Goal: Task Accomplishment & Management: Manage account settings

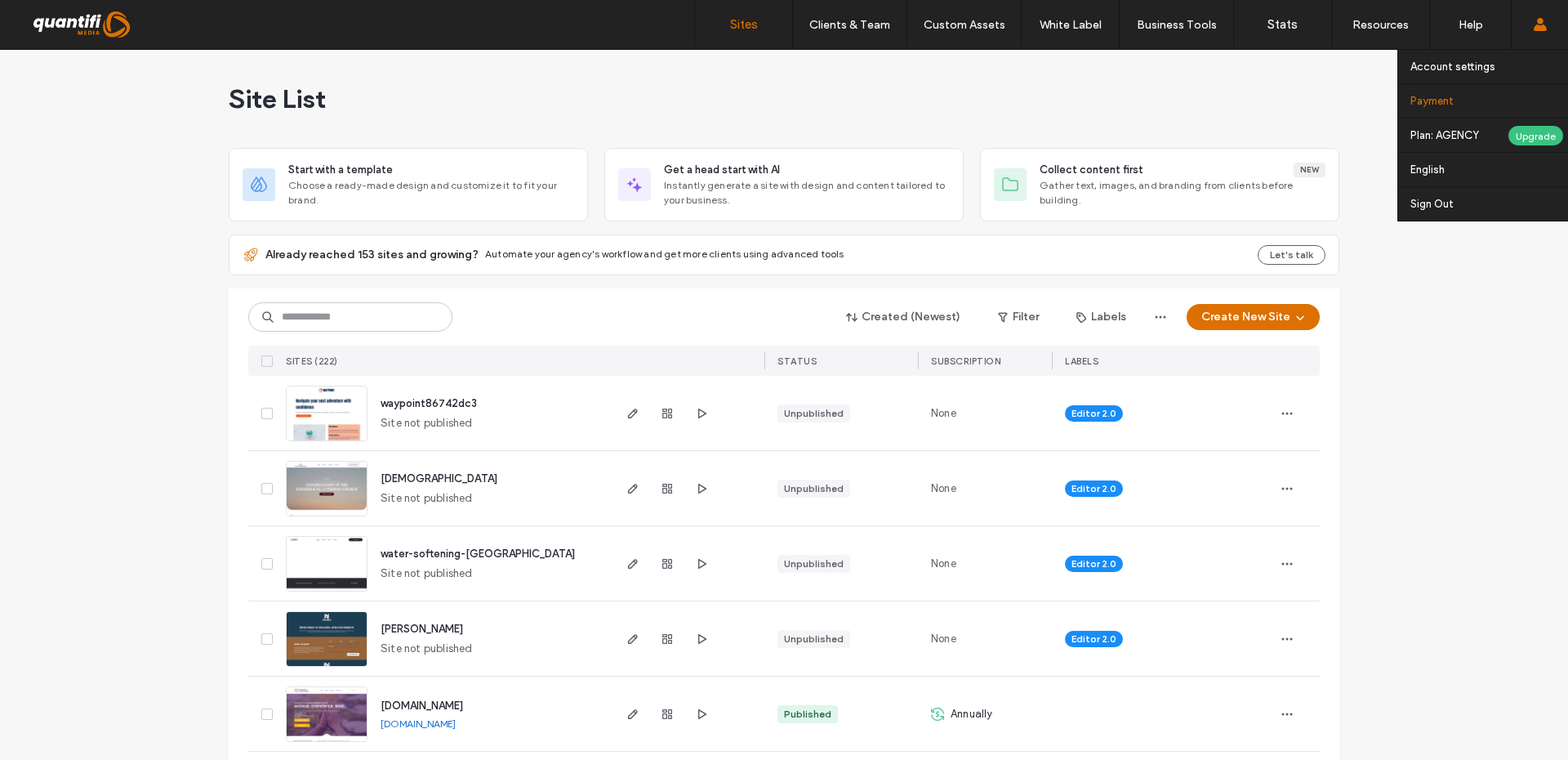
click at [1445, 91] on link "Payment" at bounding box center [1489, 100] width 158 height 33
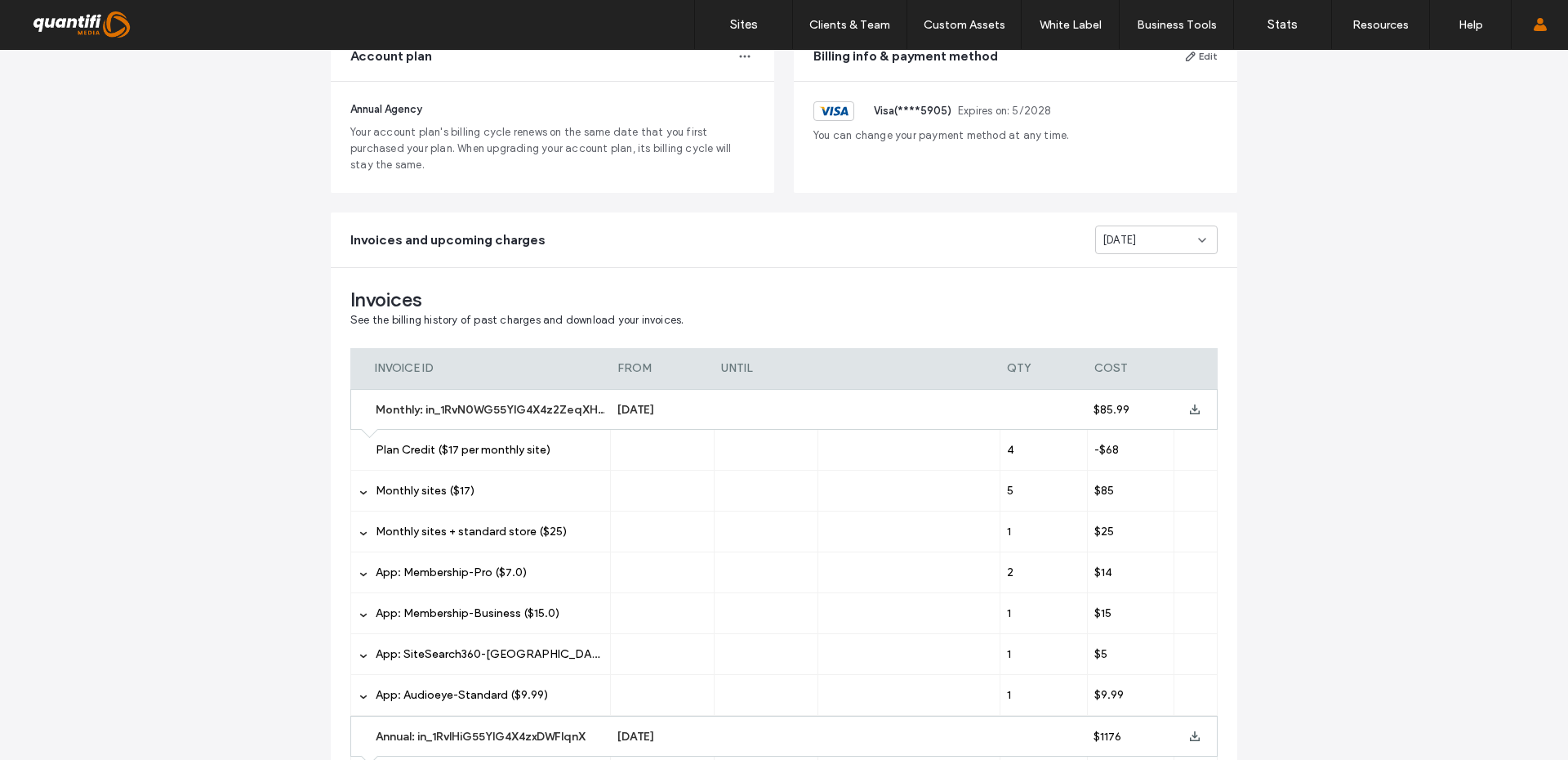
scroll to position [154, 0]
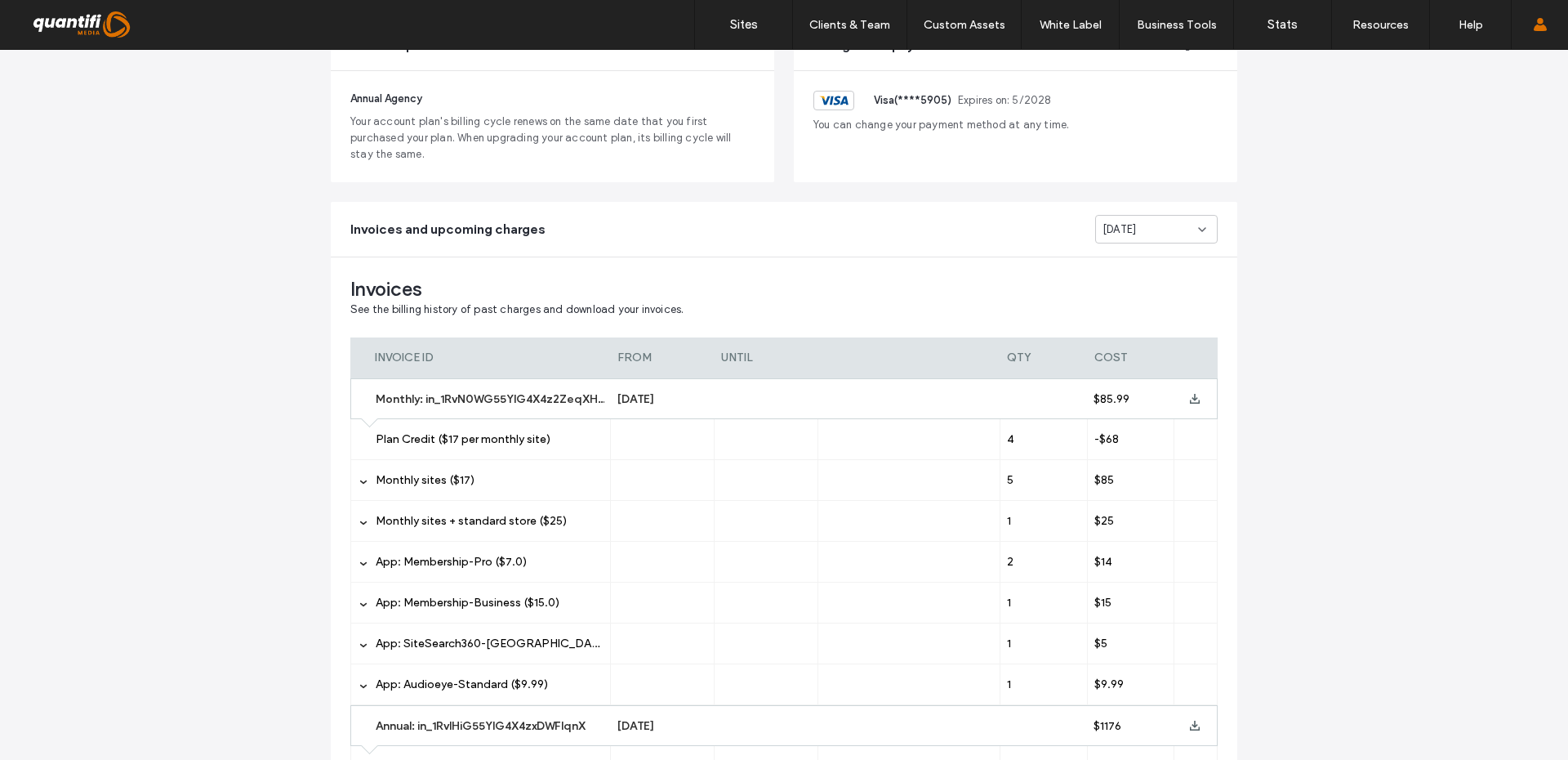
click at [474, 565] on span "App: Membership-Pro ($7.0)" at bounding box center [451, 561] width 151 height 14
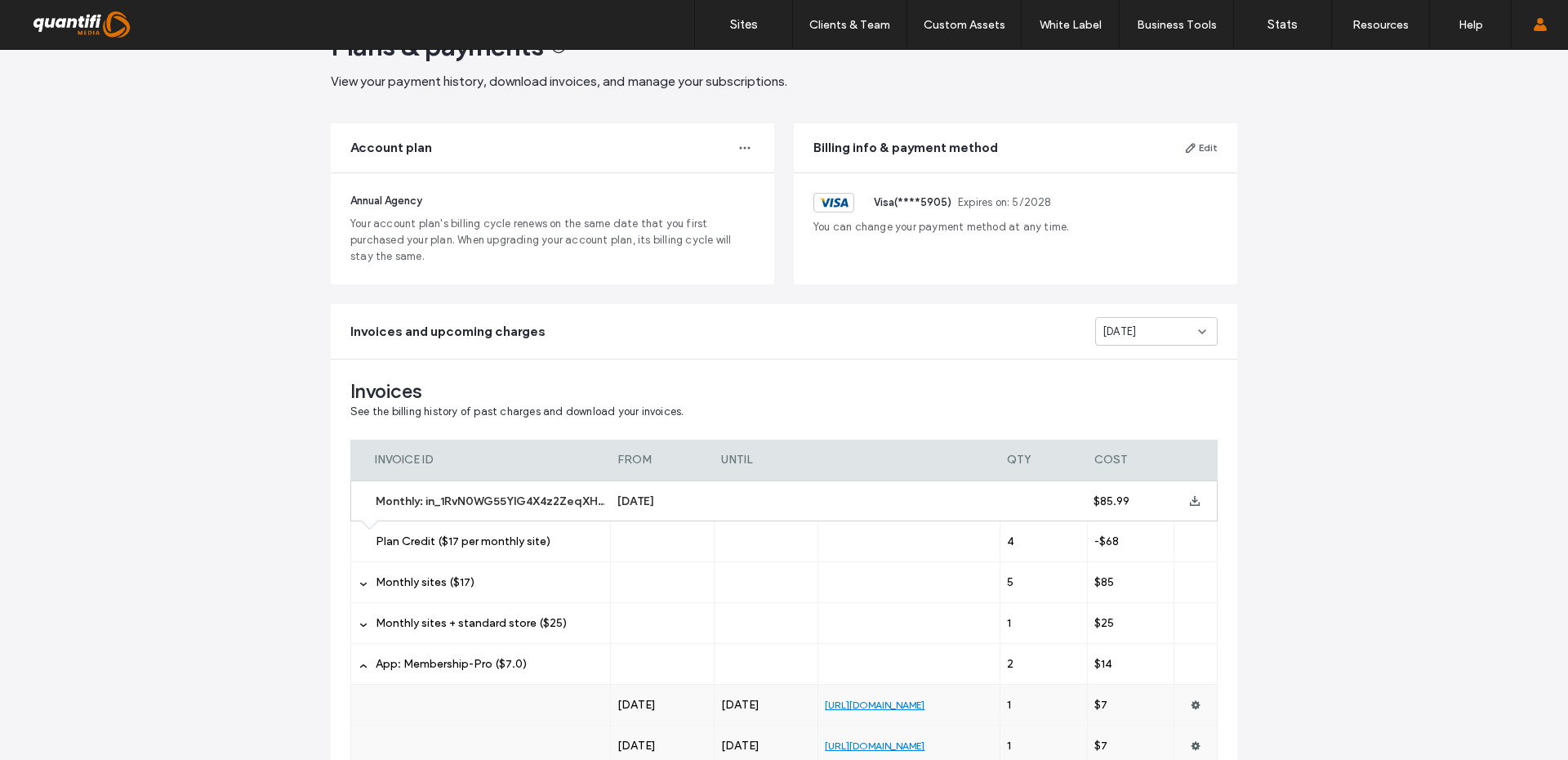
scroll to position [0, 0]
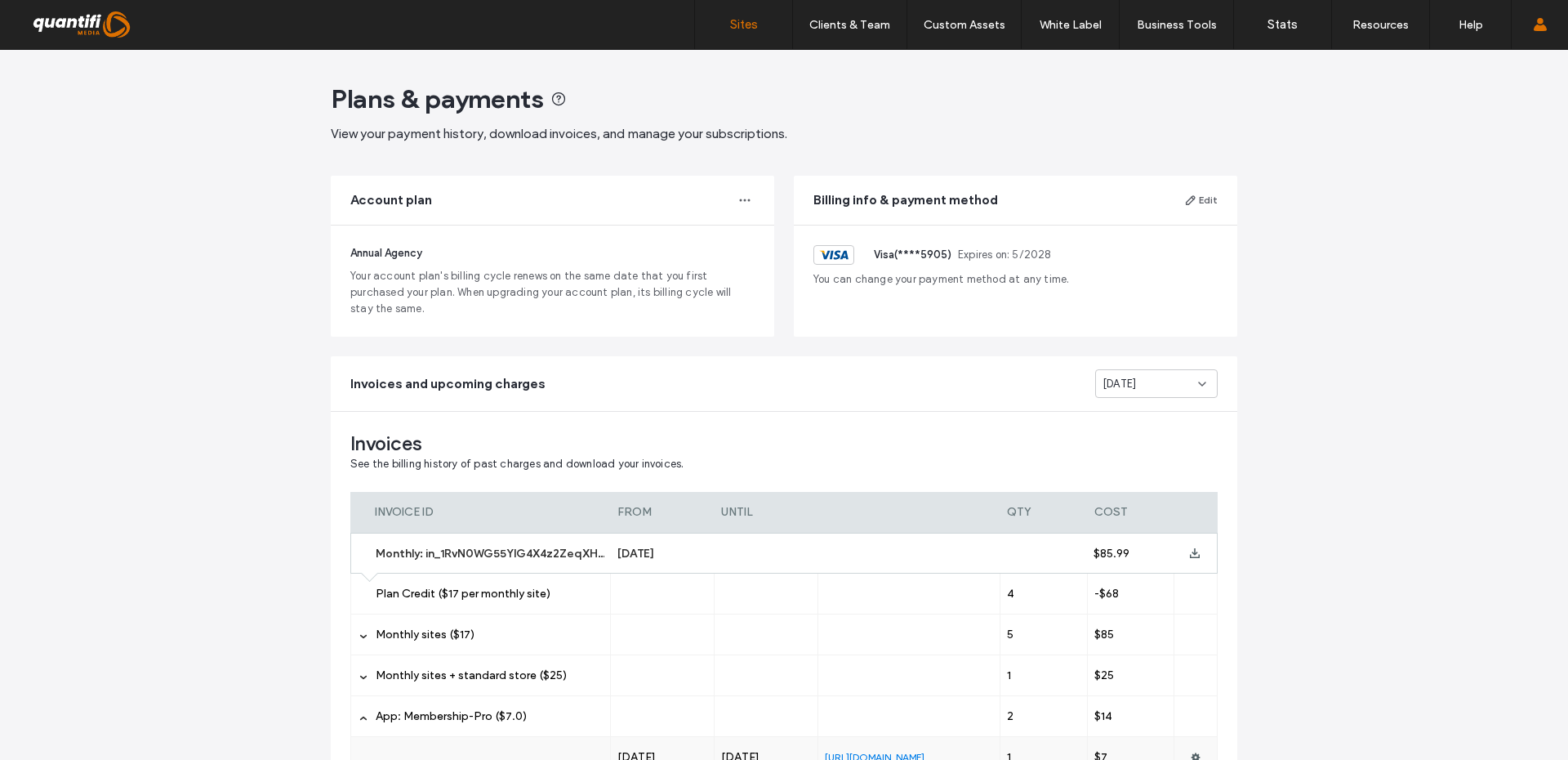
click at [725, 29] on link "Sites" at bounding box center [744, 25] width 97 height 49
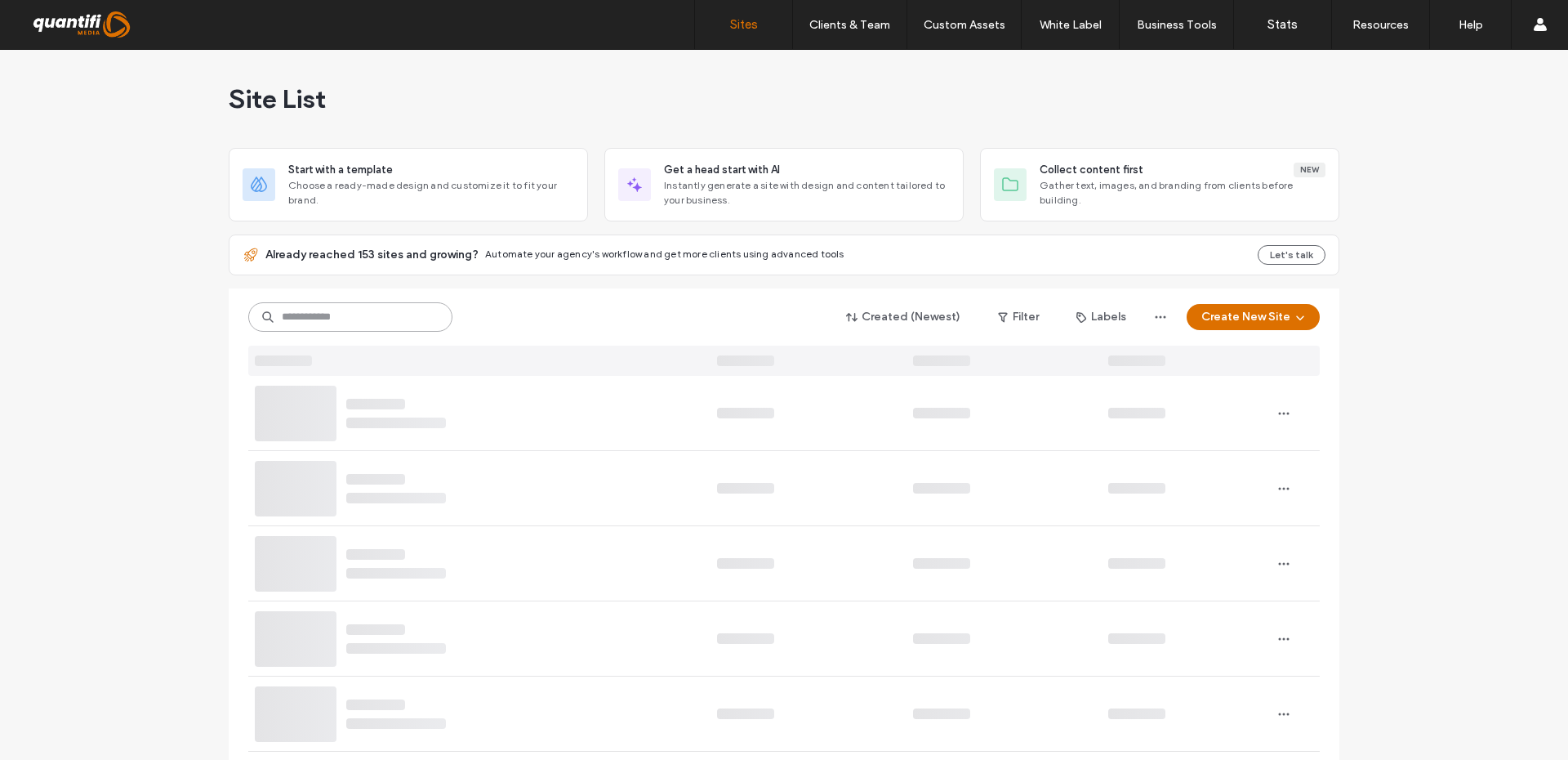
click at [364, 318] on input at bounding box center [350, 317] width 204 height 29
paste input "********"
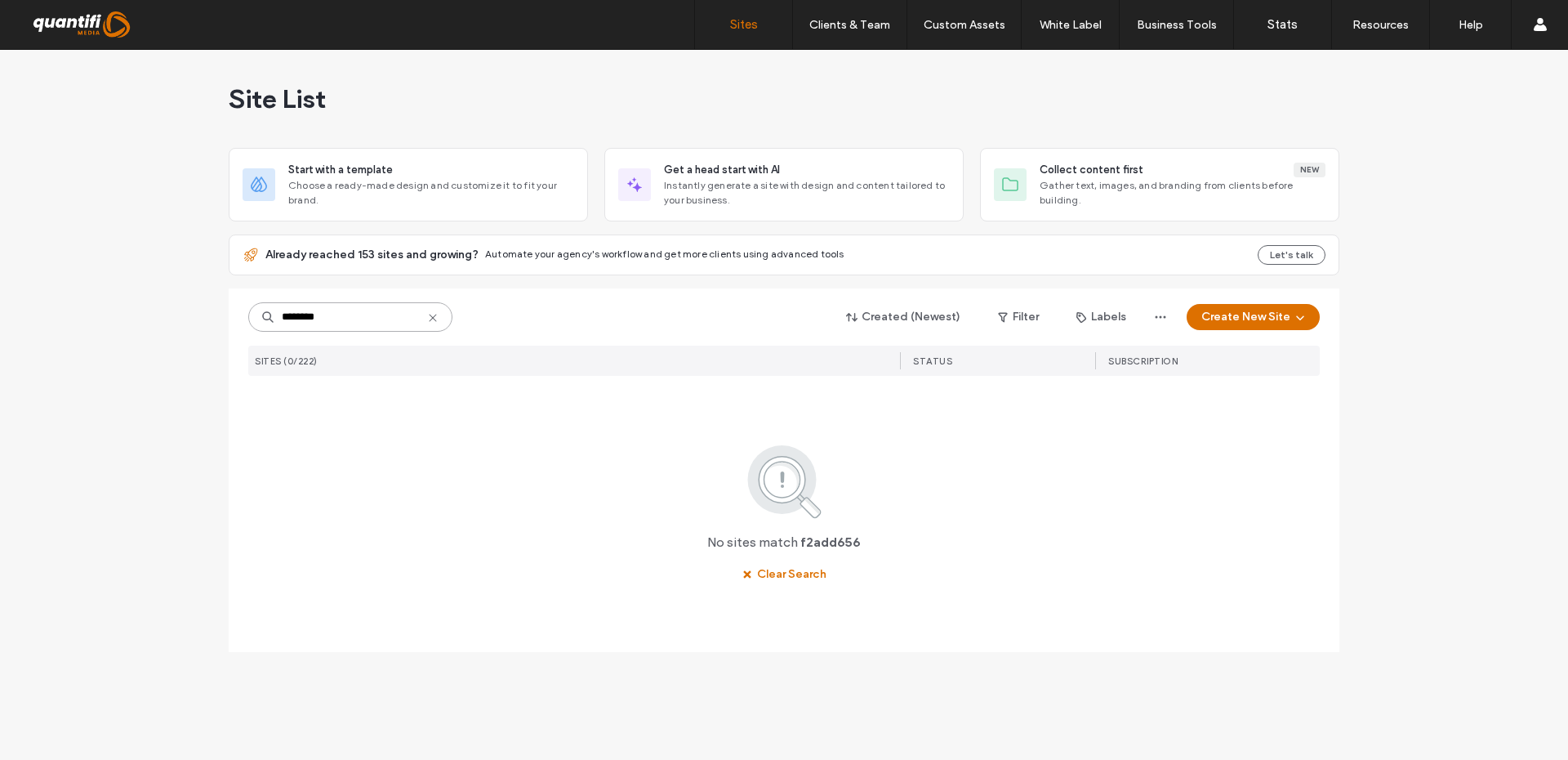
type input "********"
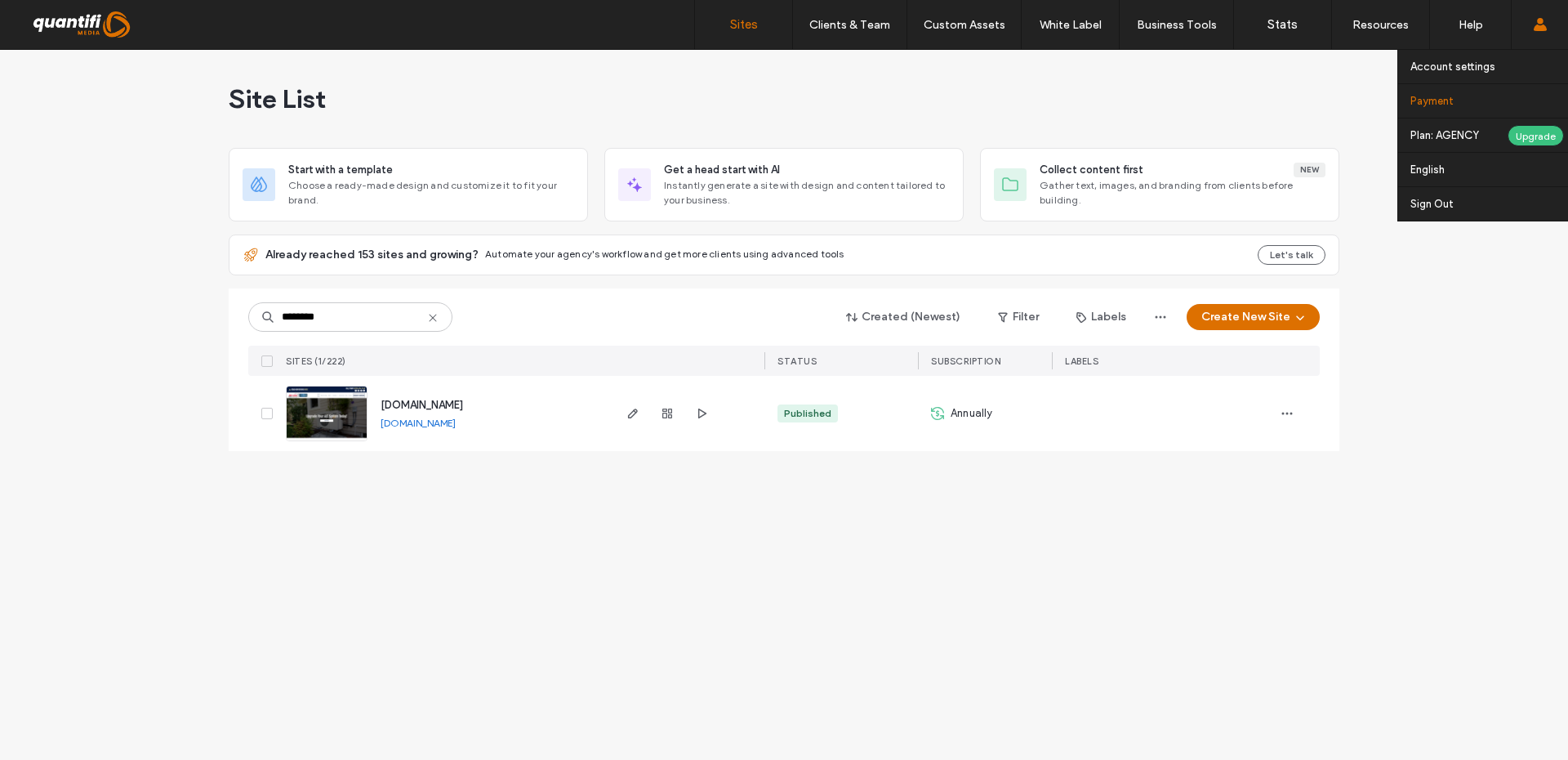
click at [1464, 105] on link "Payment" at bounding box center [1489, 100] width 158 height 33
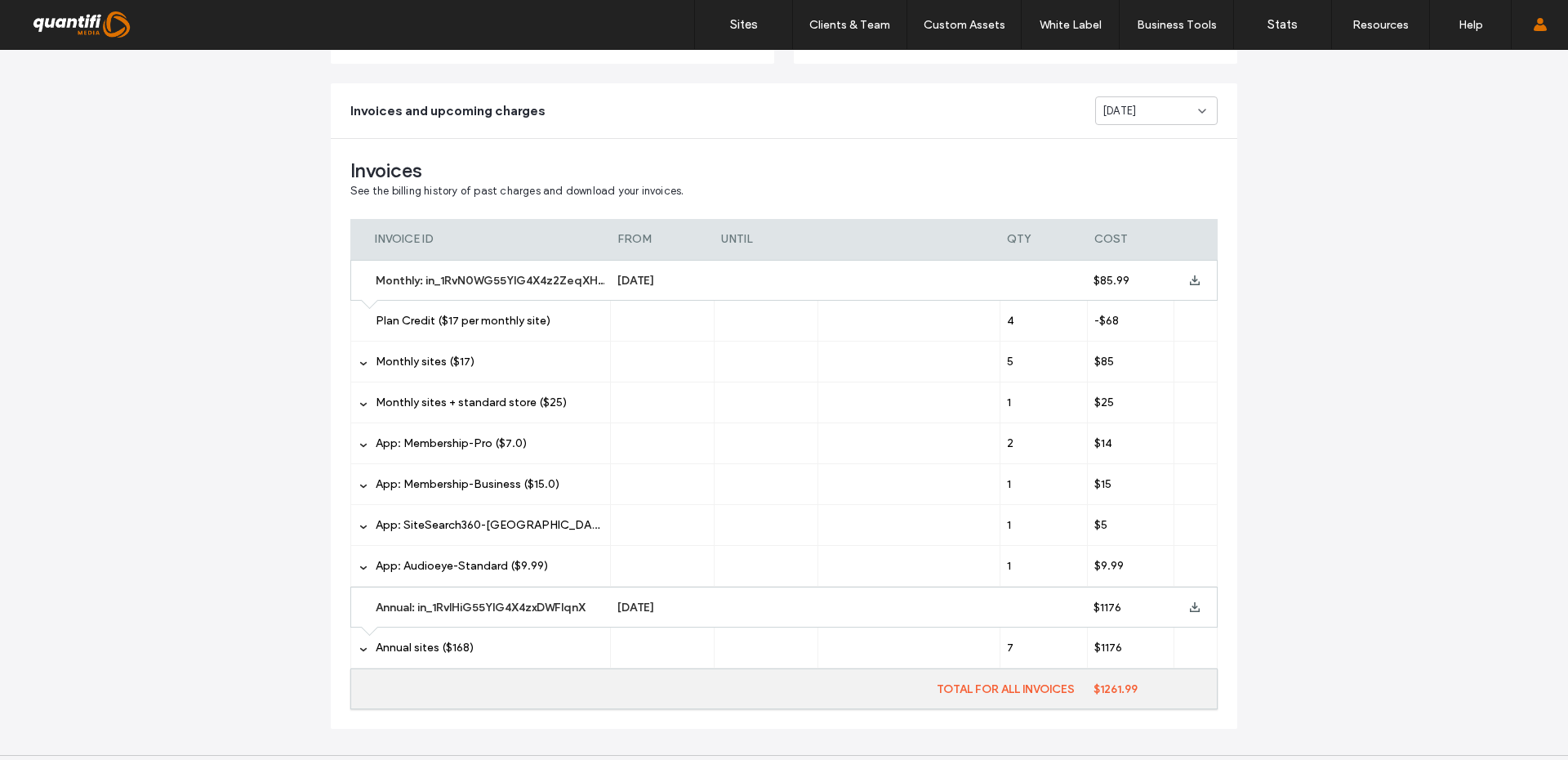
scroll to position [283, 0]
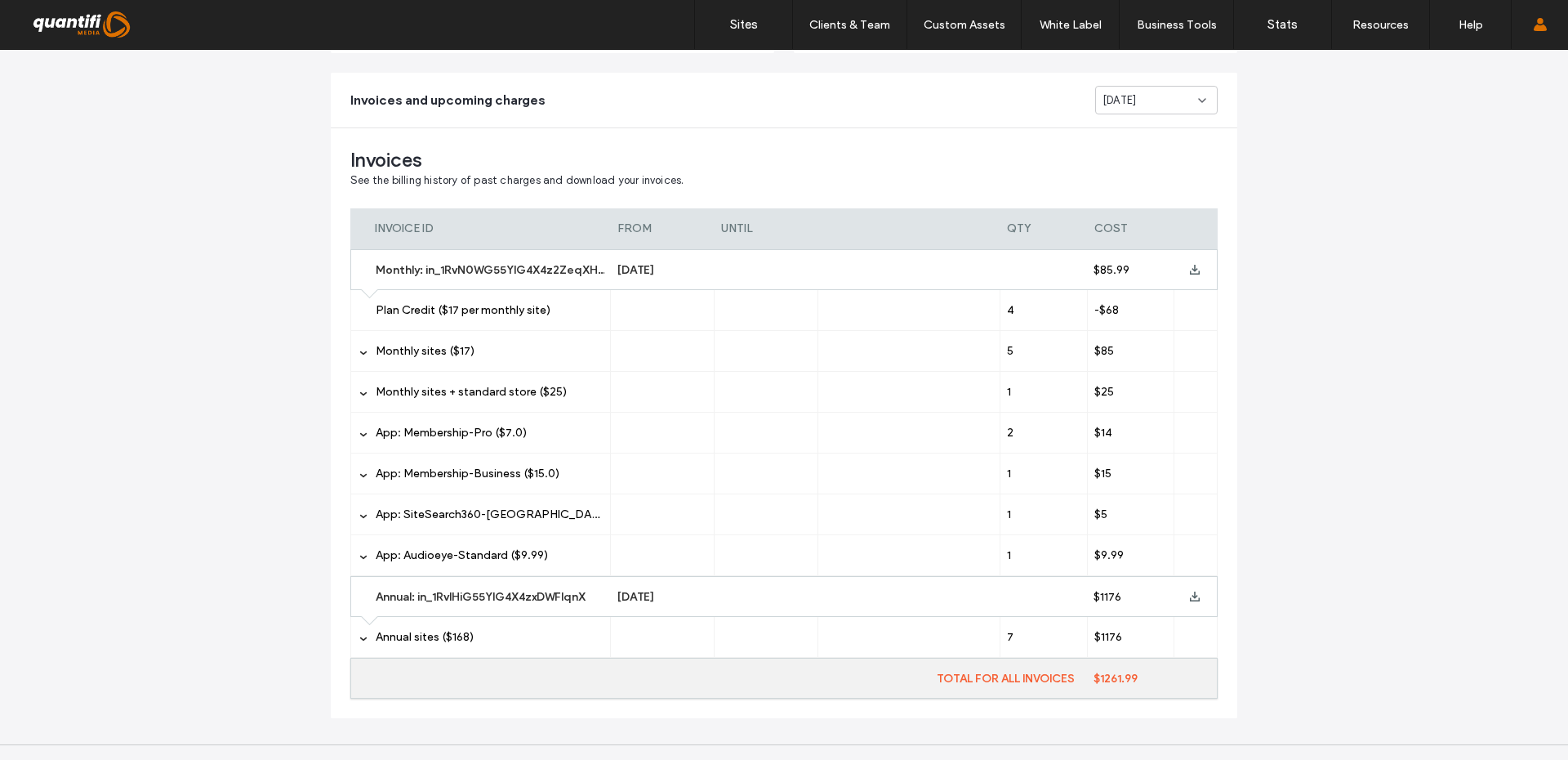
click at [557, 426] on label "App: Membership-Pro ($7.0)" at bounding box center [490, 433] width 228 height 41
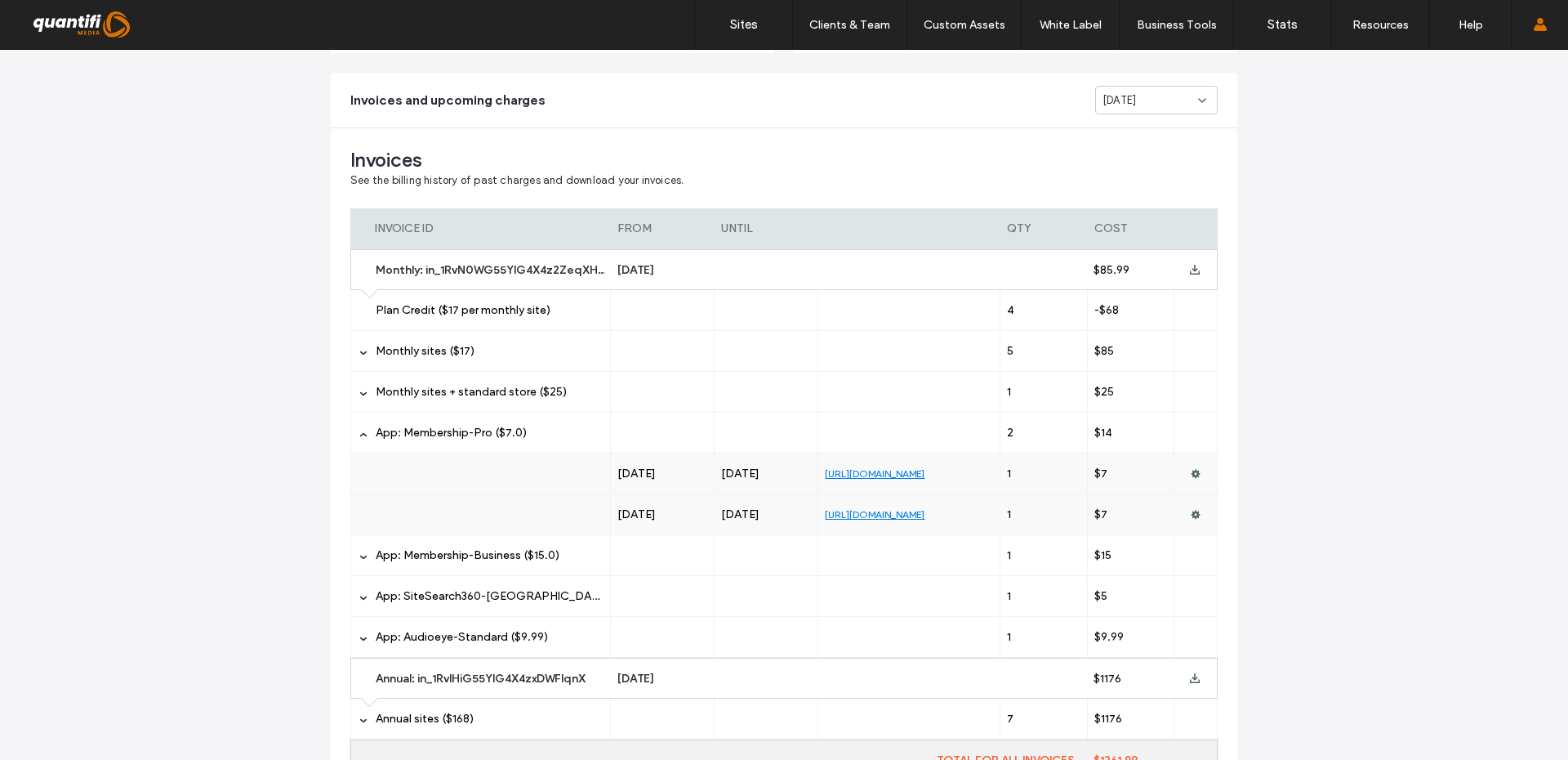
click at [514, 556] on span "App: Membership-Business ($15.0)" at bounding box center [467, 555] width 184 height 14
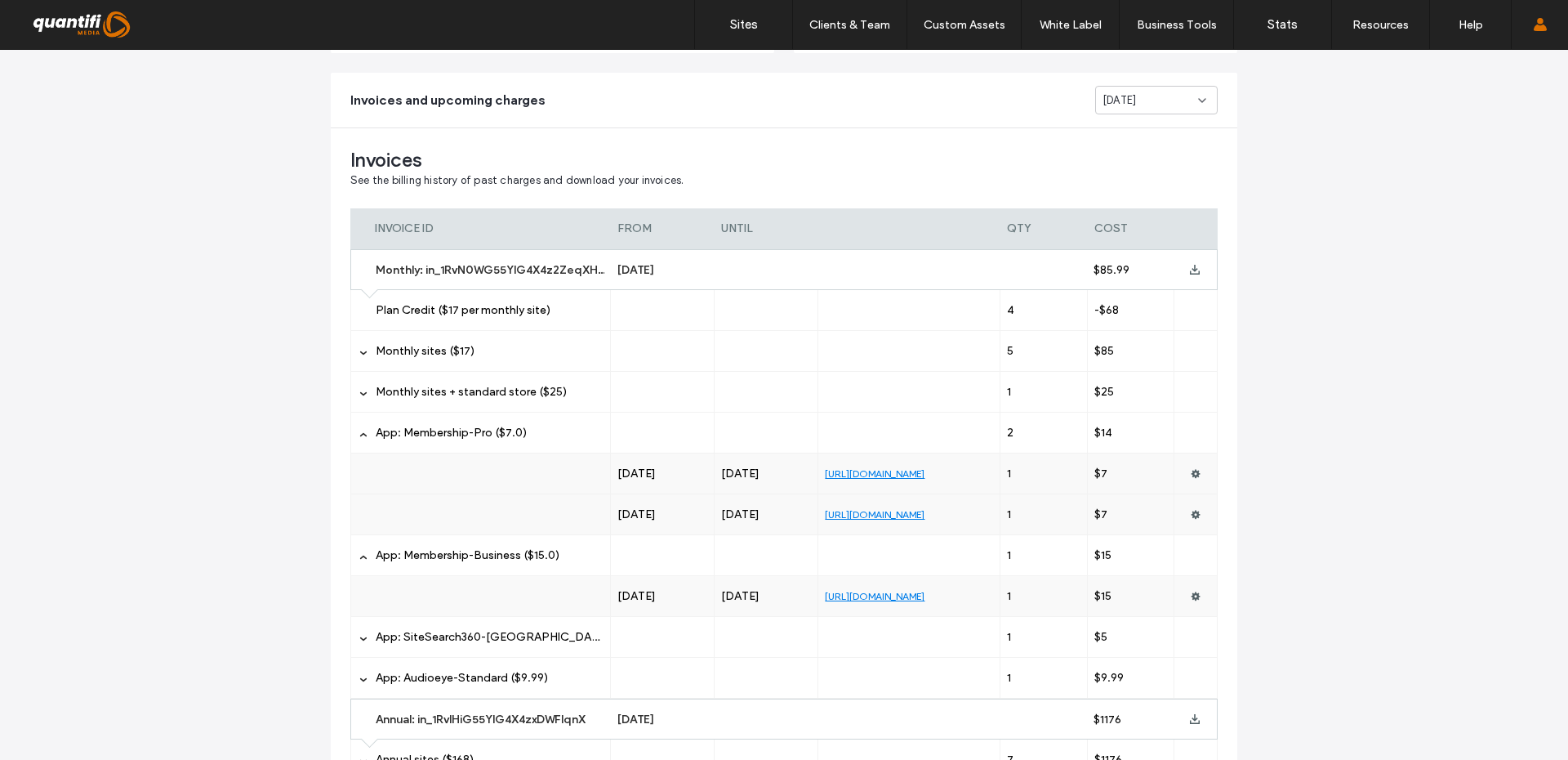
click at [497, 645] on label "App: SiteSearch360-[GEOGRAPHIC_DATA] ($5.0)" at bounding box center [490, 636] width 228 height 41
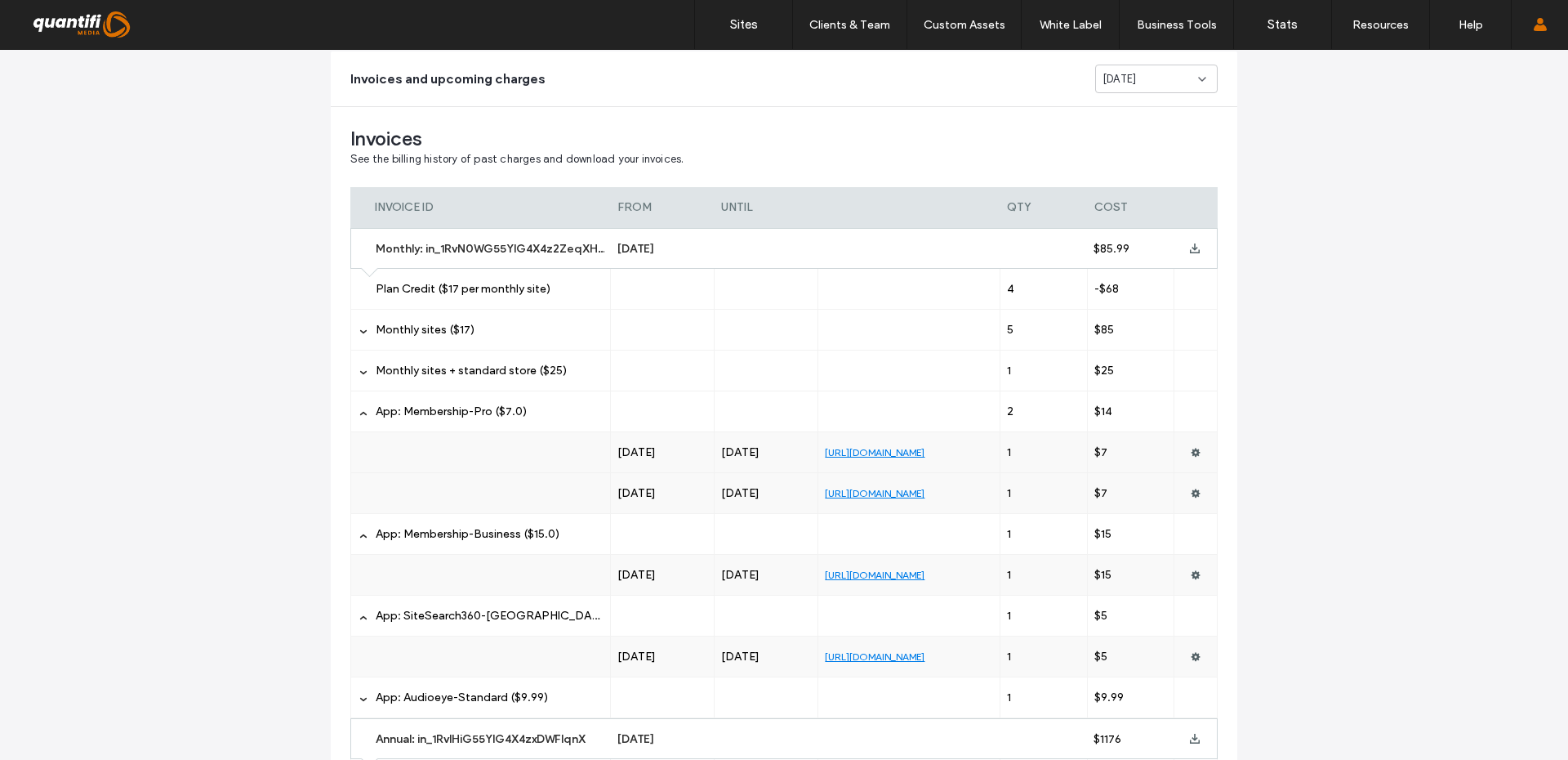
scroll to position [315, 0]
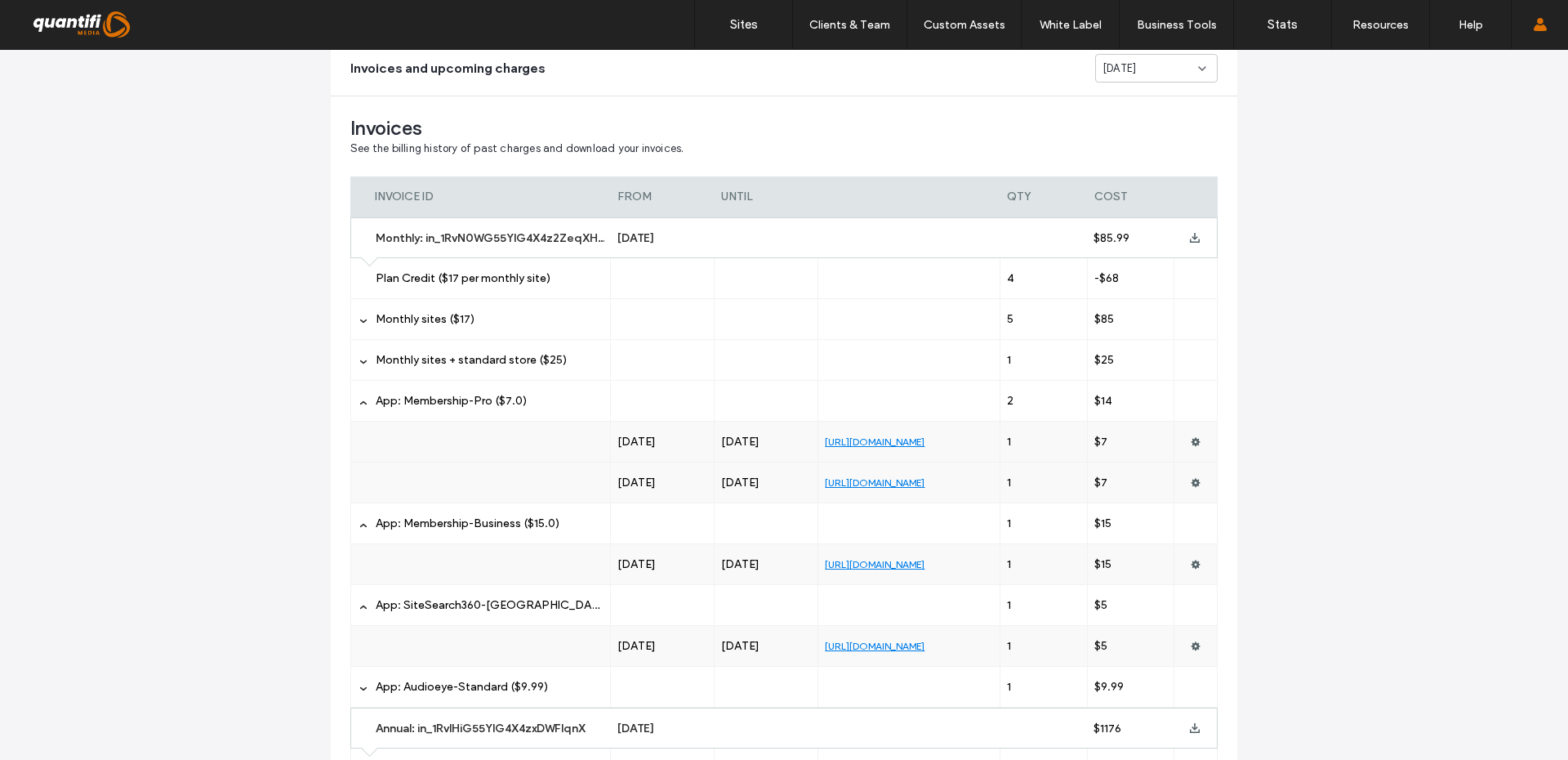
click at [545, 365] on span "Monthly sites + standard store ($25)" at bounding box center [471, 360] width 191 height 14
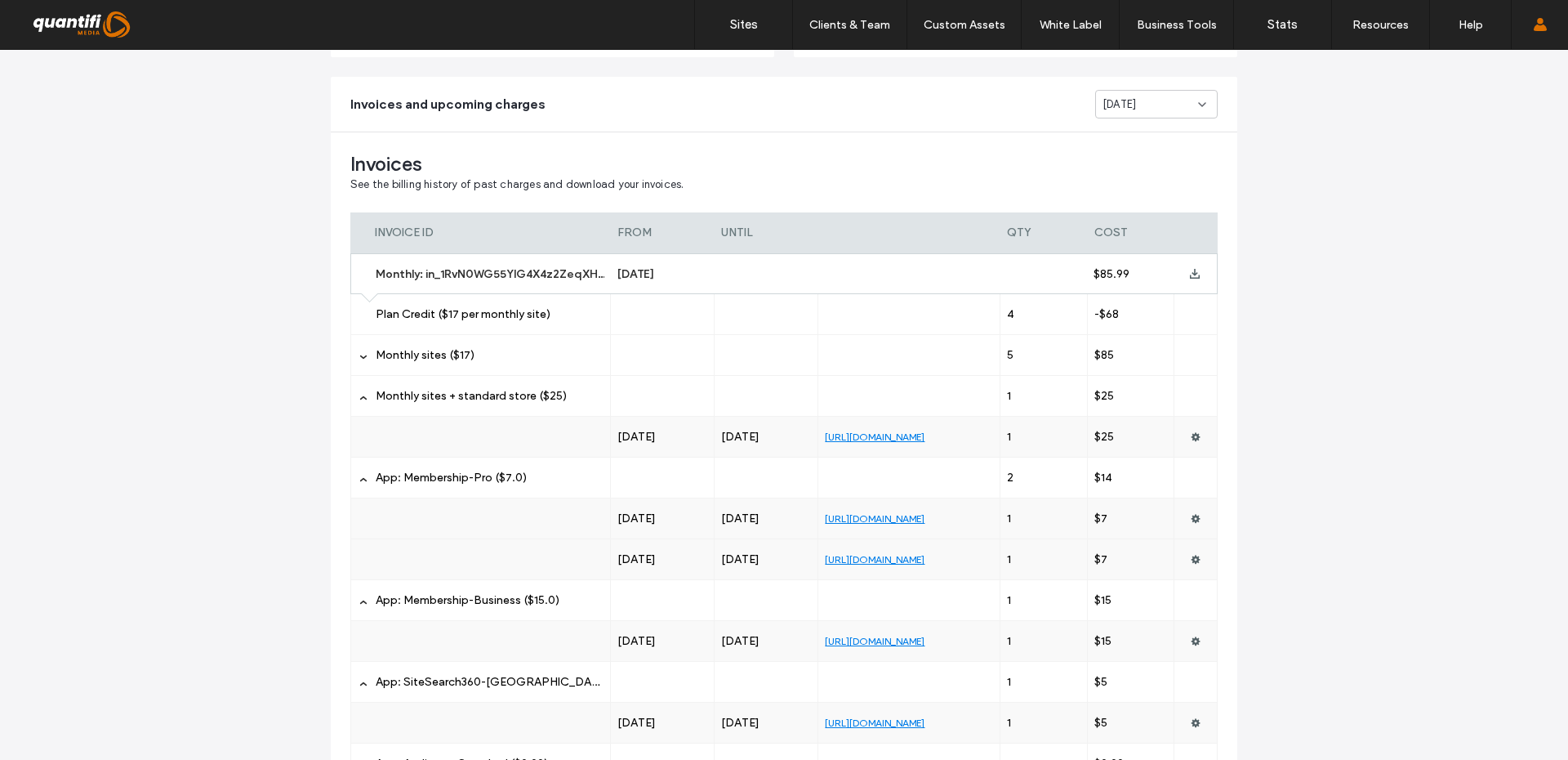
scroll to position [0, 0]
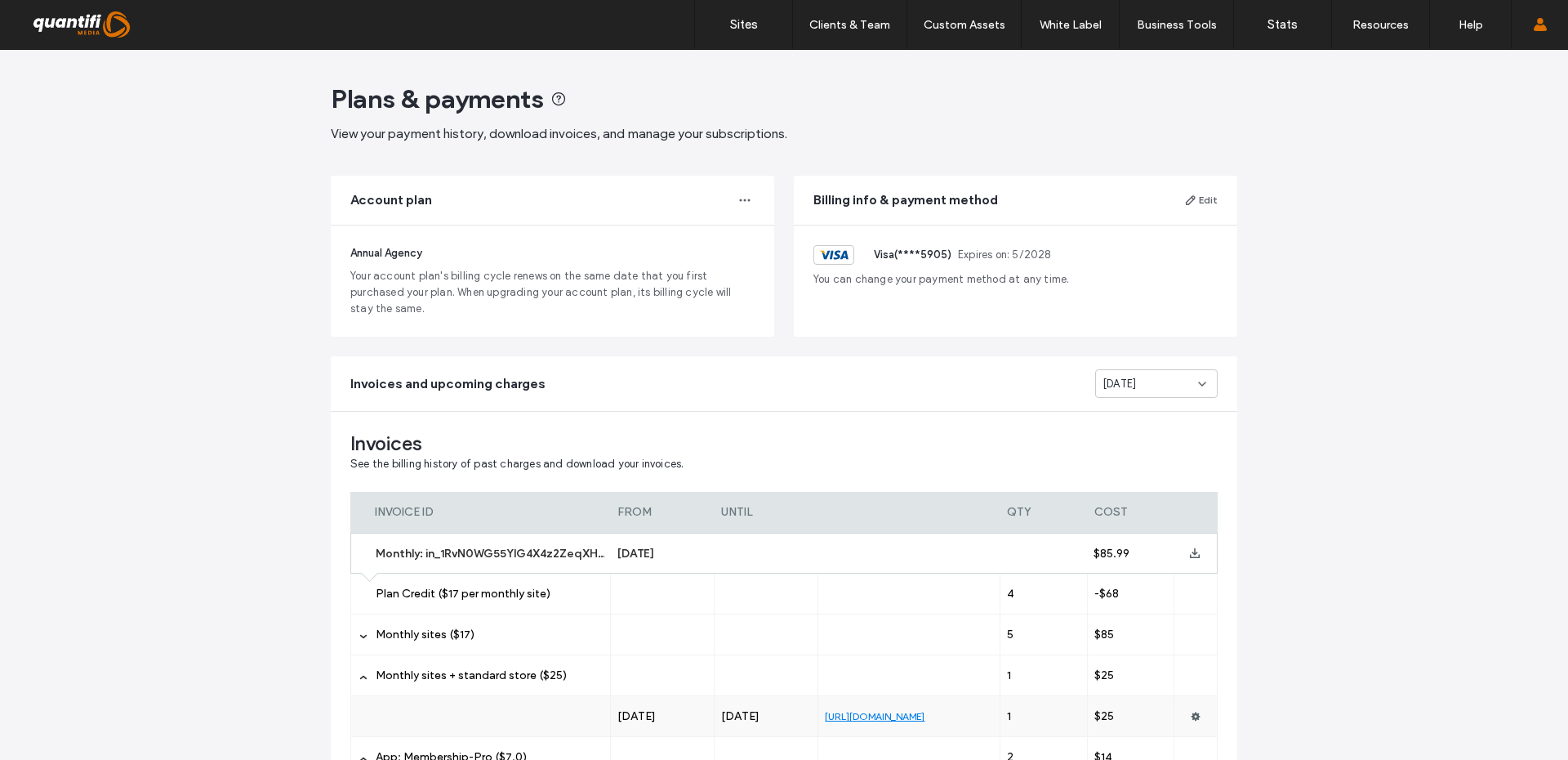
click at [1143, 372] on div "[DATE]" at bounding box center [1155, 383] width 123 height 29
click at [1130, 408] on span "[DATE]" at bounding box center [1113, 412] width 33 height 16
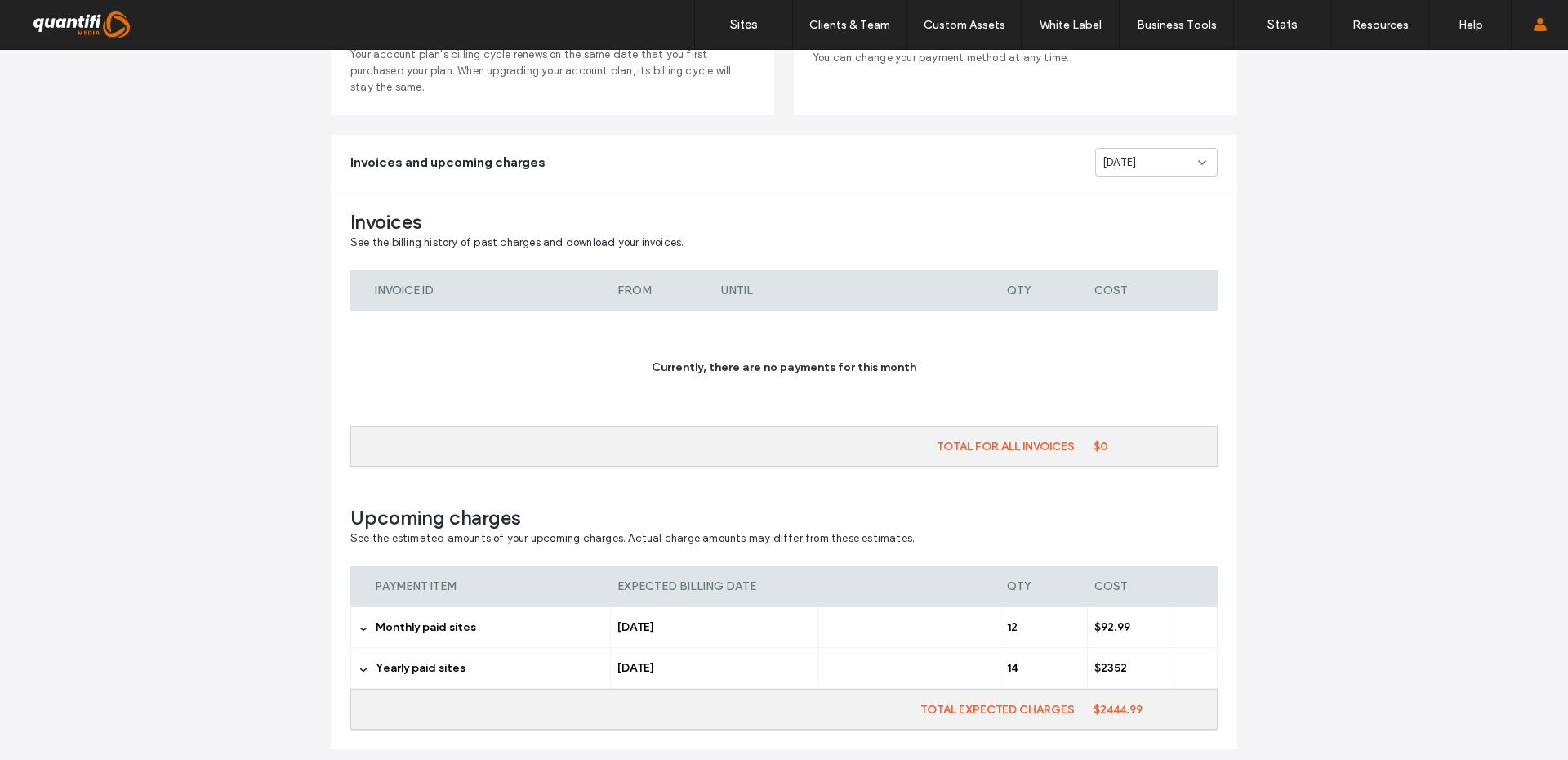
scroll to position [285, 0]
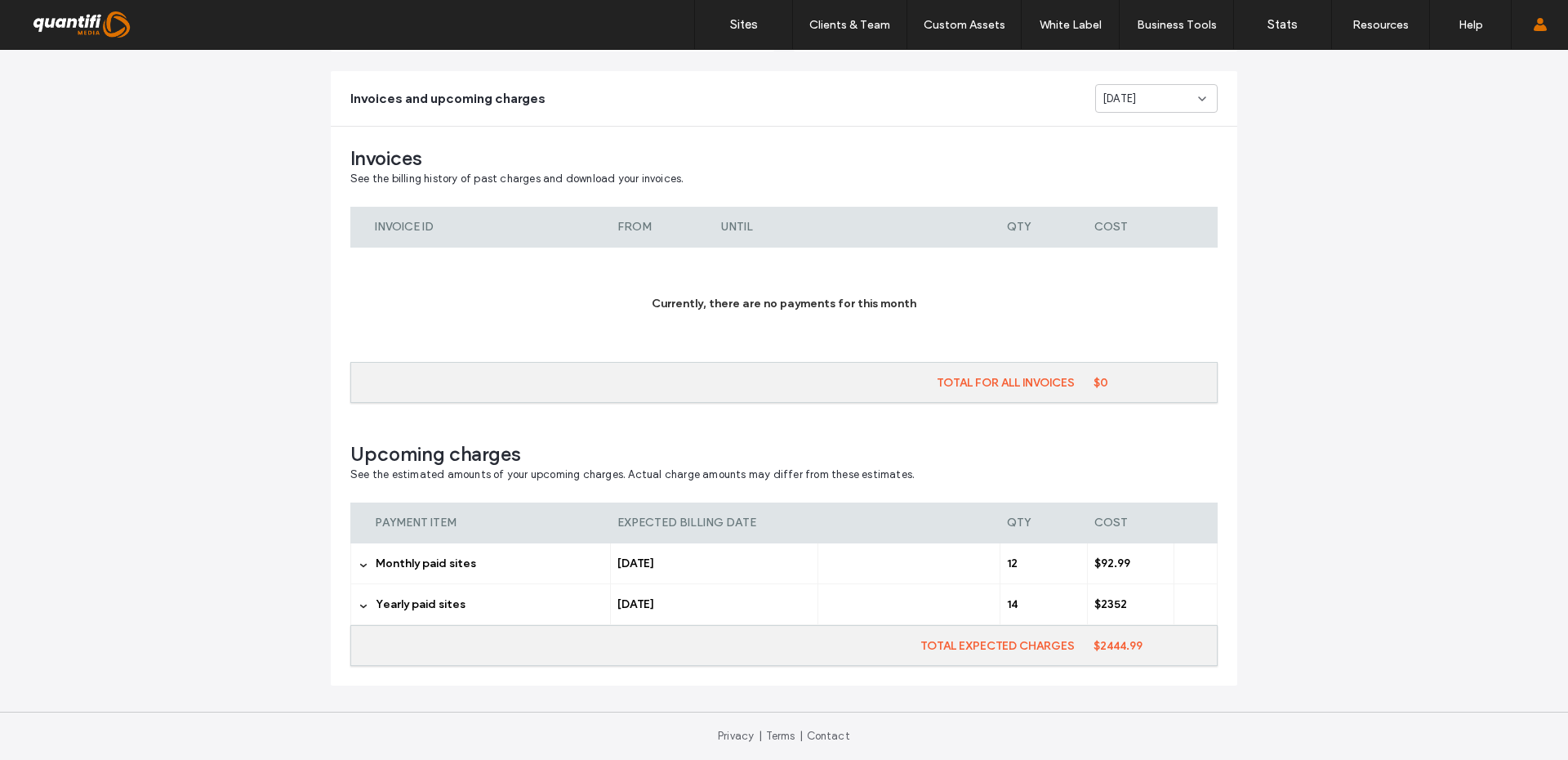
click at [474, 560] on label "Monthly paid sites" at bounding box center [490, 563] width 228 height 41
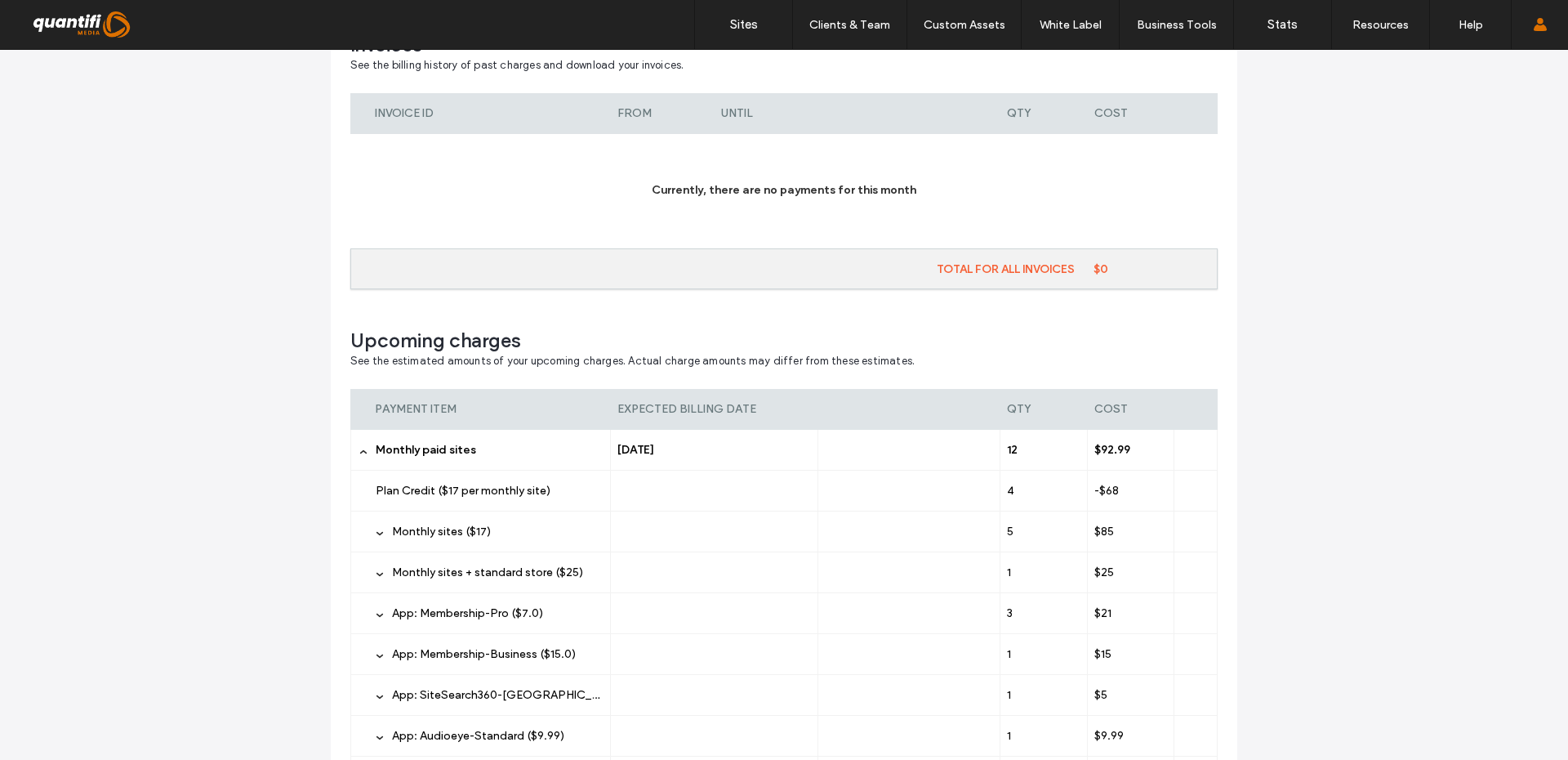
scroll to position [409, 0]
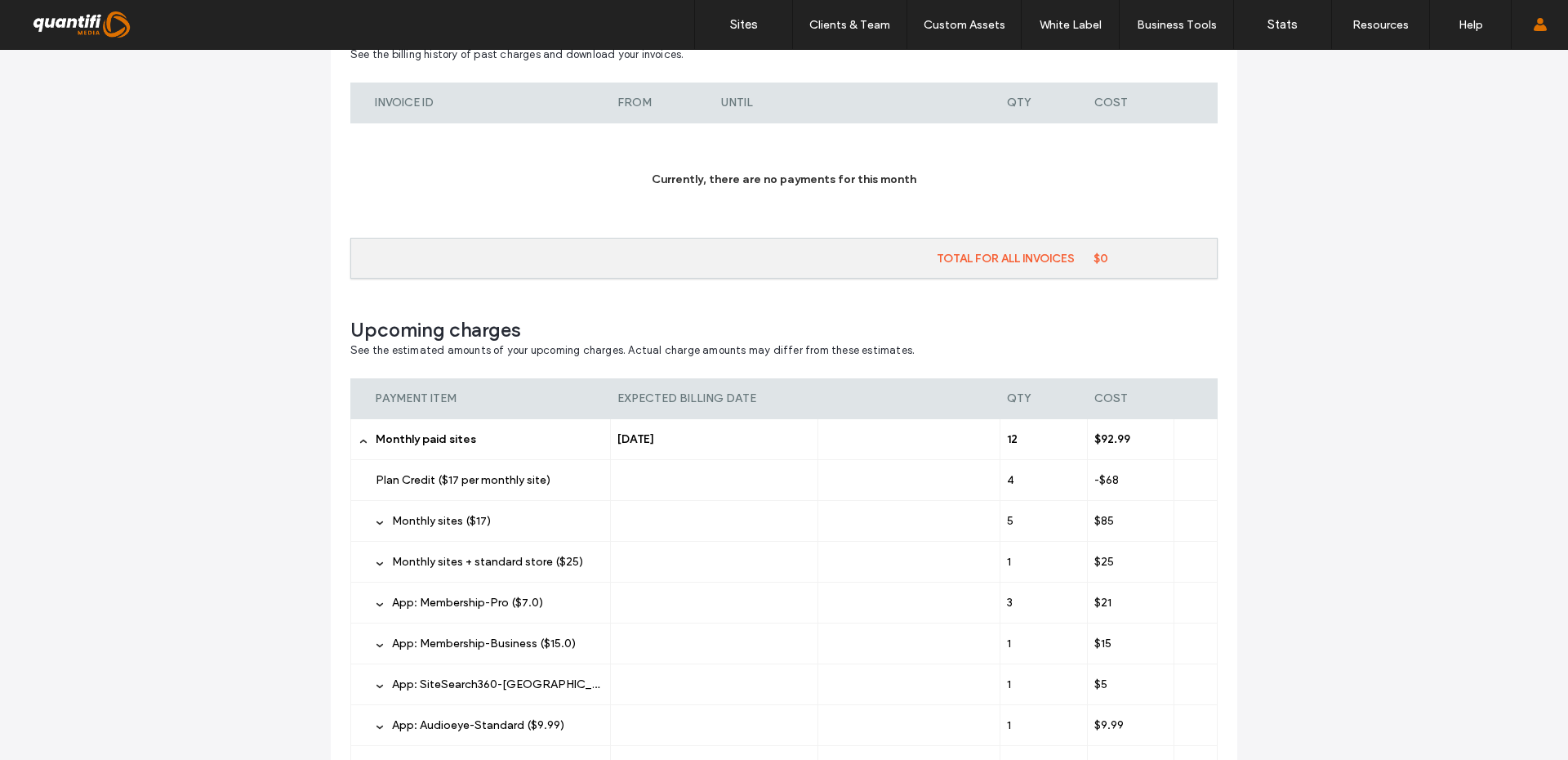
click at [491, 596] on span "App: Membership-Pro ($7.0)" at bounding box center [467, 602] width 151 height 14
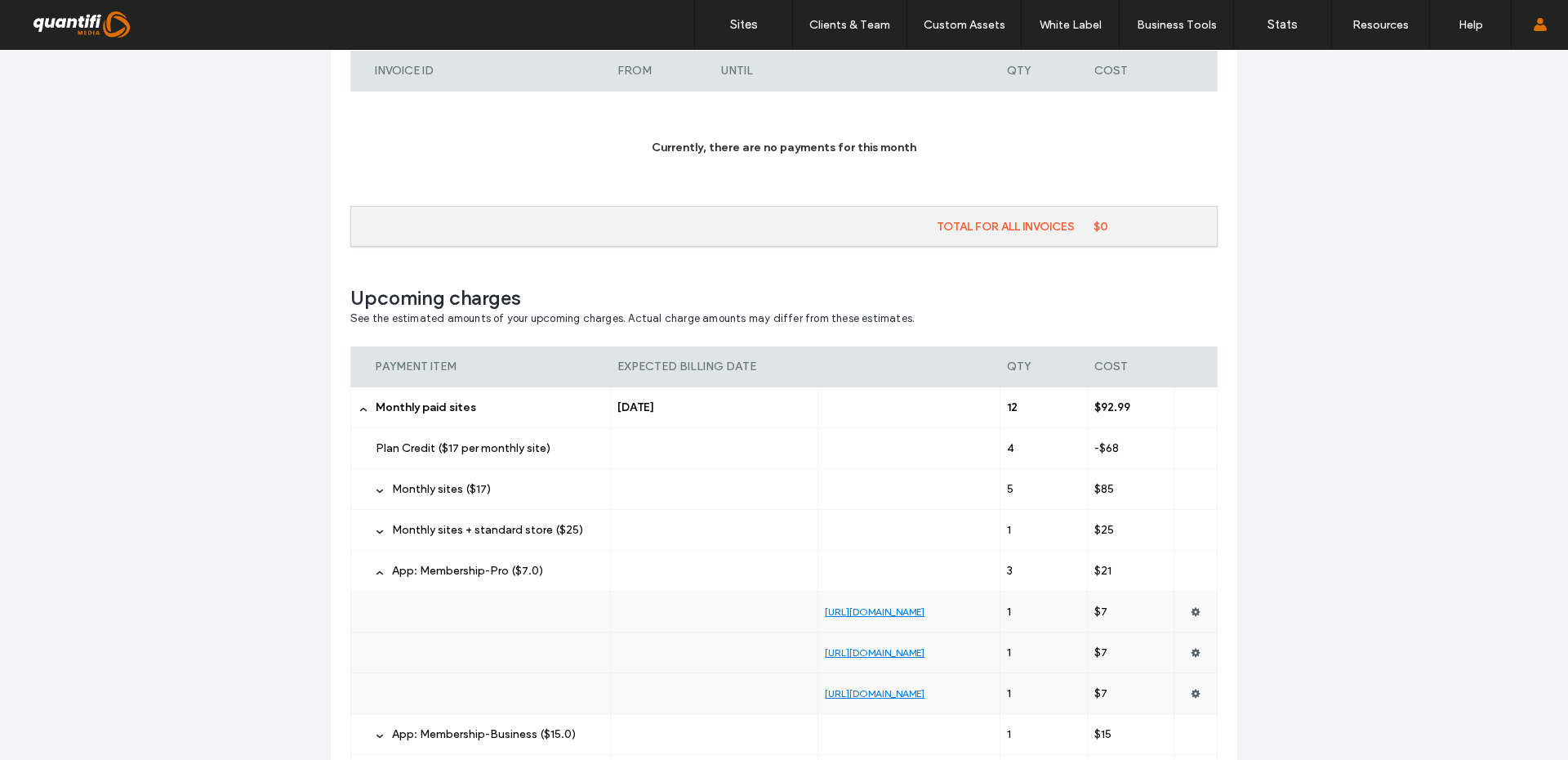
scroll to position [461, 0]
